Goal: Task Accomplishment & Management: Use online tool/utility

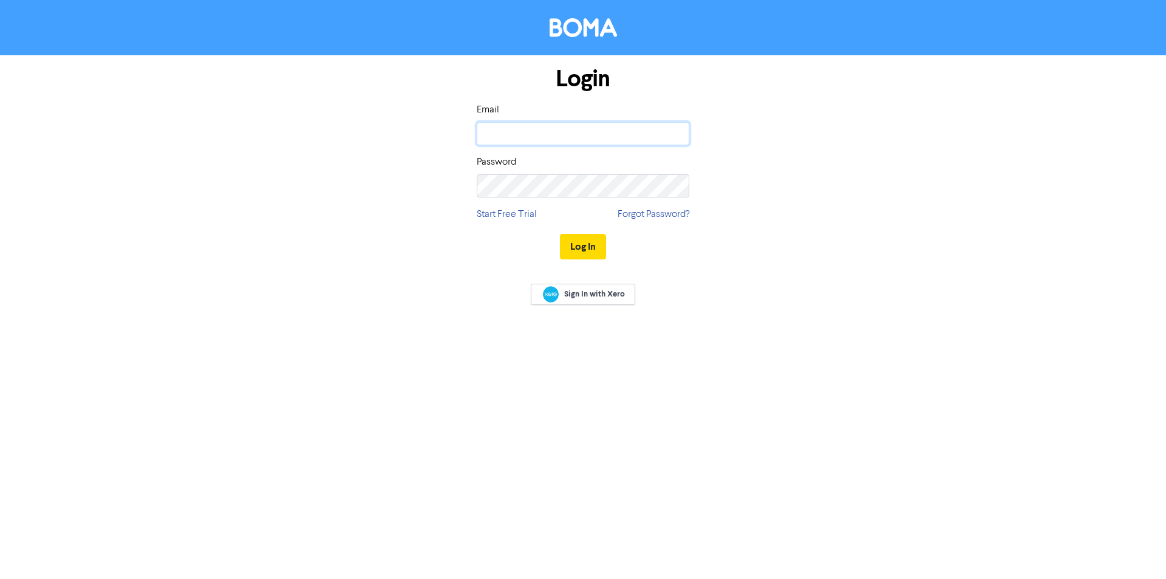
click at [576, 132] on input "email" at bounding box center [583, 133] width 212 height 23
type input "[EMAIL_ADDRESS][DOMAIN_NAME]"
click at [560, 234] on button "Log In" at bounding box center [583, 246] width 46 height 25
